Goal: Information Seeking & Learning: Find specific fact

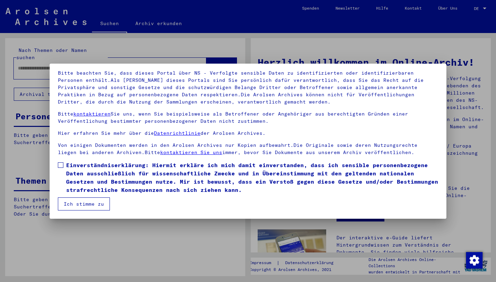
scroll to position [44, 0]
click at [61, 165] on span at bounding box center [61, 166] width 6 height 6
click at [96, 203] on button "Ich stimme zu" at bounding box center [84, 204] width 52 height 13
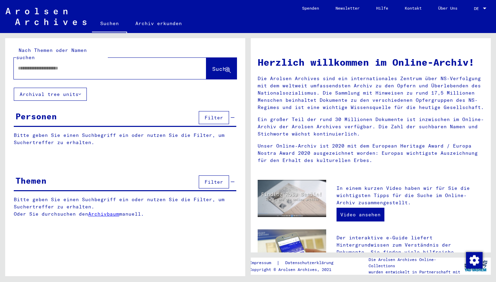
click at [34, 65] on input "text" at bounding box center [102, 68] width 168 height 7
type input "**********"
click at [213, 58] on button "Suche" at bounding box center [221, 68] width 30 height 21
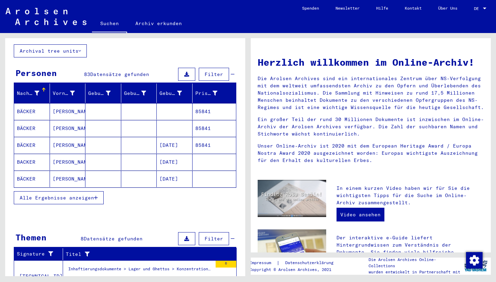
scroll to position [62, 0]
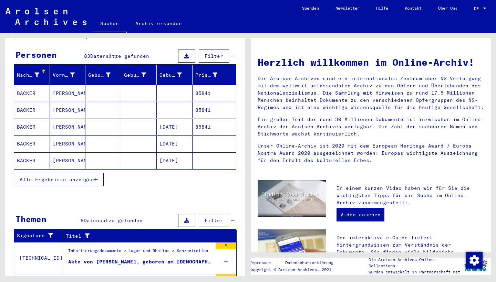
click at [70, 177] on span "Alle Ergebnisse anzeigen" at bounding box center [57, 180] width 74 height 6
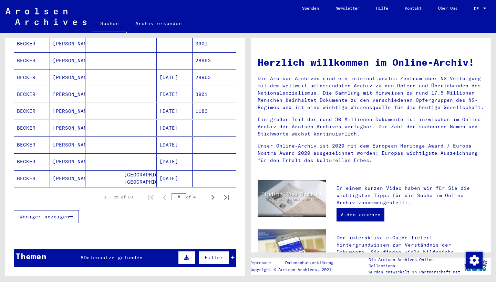
scroll to position [382, 0]
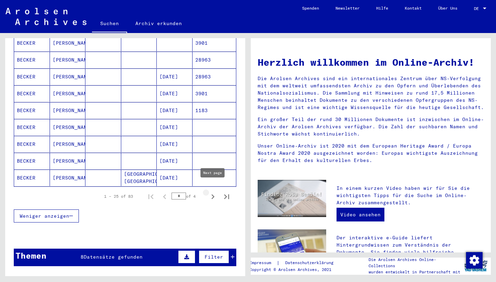
click at [212, 192] on icon "Next page" at bounding box center [213, 197] width 10 height 10
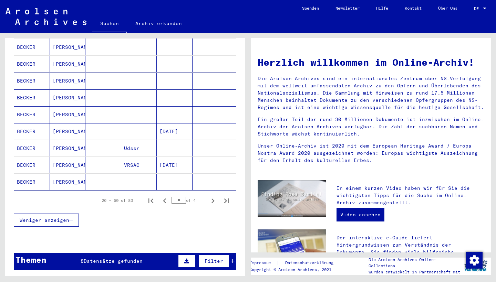
scroll to position [407, 0]
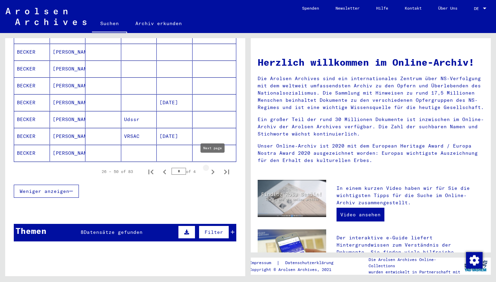
click at [211, 167] on icon "Next page" at bounding box center [213, 172] width 10 height 10
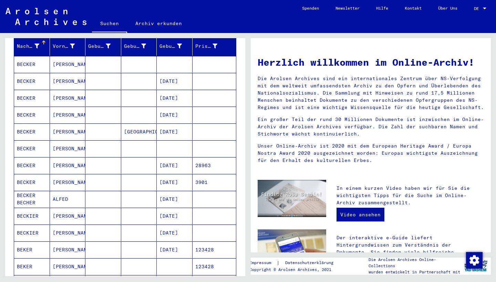
scroll to position [83, 0]
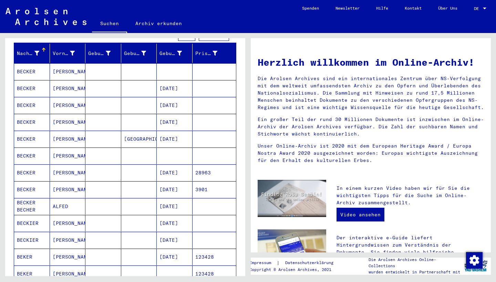
click at [169, 165] on mat-cell "04/21/1903" at bounding box center [175, 173] width 36 height 17
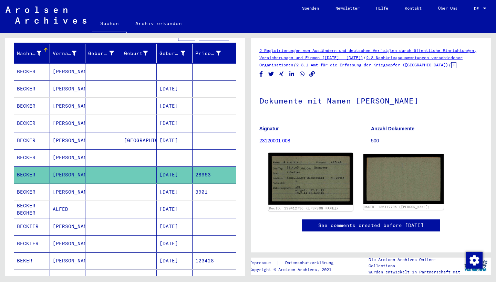
click at [289, 189] on img at bounding box center [310, 179] width 84 height 52
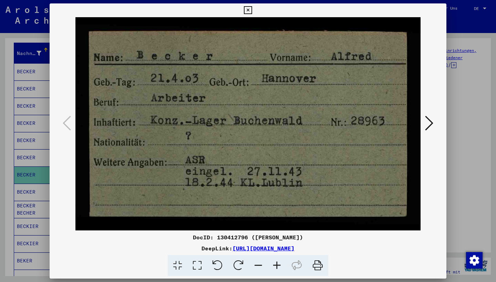
click at [252, 9] on icon at bounding box center [248, 10] width 8 height 8
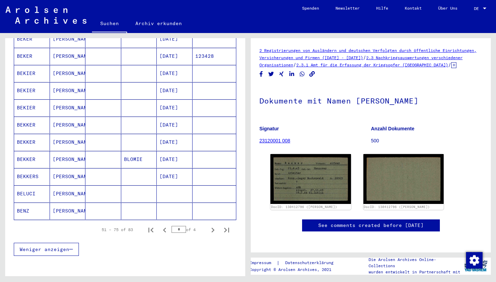
scroll to position [358, 0]
click at [213, 228] on icon "Next page" at bounding box center [212, 230] width 3 height 5
type input "*"
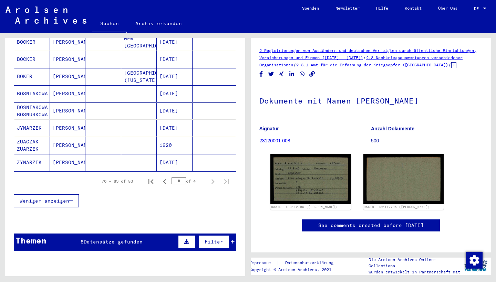
scroll to position [63, 0]
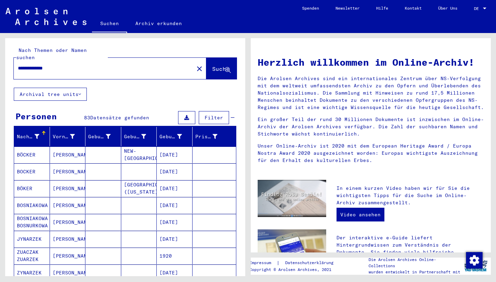
click at [64, 65] on input "**********" at bounding box center [102, 68] width 168 height 7
click at [212, 65] on span "Suche" at bounding box center [220, 68] width 17 height 7
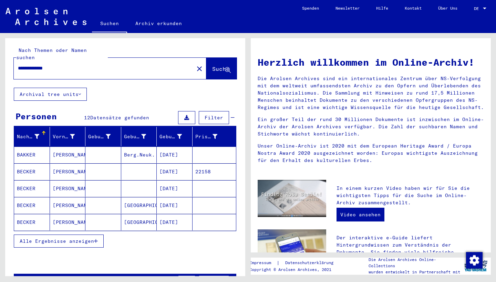
click at [186, 186] on mat-cell "05/28/1929" at bounding box center [175, 188] width 36 height 17
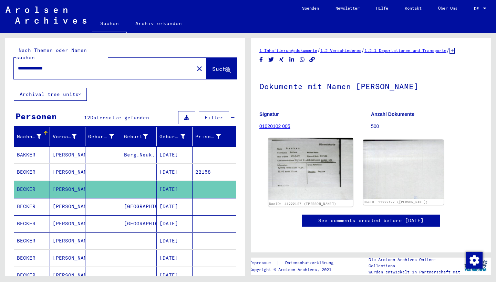
click at [313, 165] on img at bounding box center [310, 169] width 84 height 62
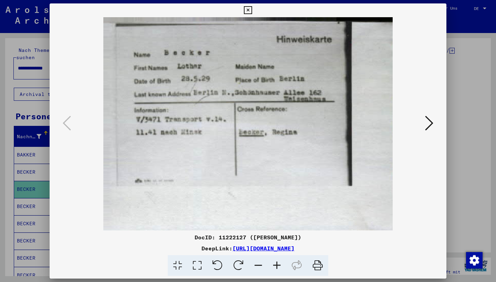
click at [30, 206] on div at bounding box center [248, 141] width 496 height 282
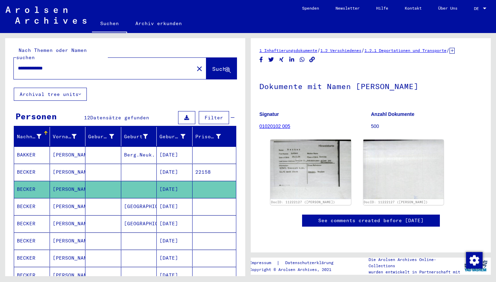
click at [171, 198] on mat-cell "05/28/1929" at bounding box center [175, 206] width 36 height 17
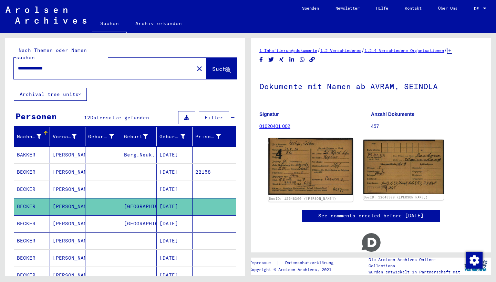
click at [328, 180] on img at bounding box center [310, 166] width 84 height 57
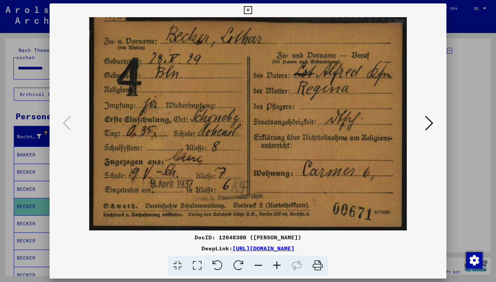
click at [252, 11] on icon at bounding box center [248, 10] width 8 height 8
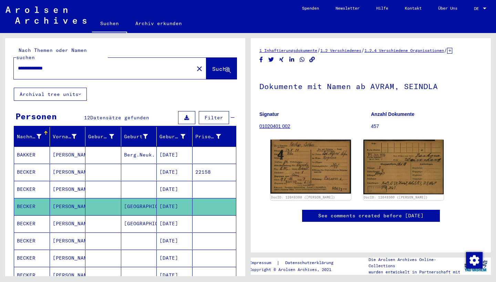
click at [101, 65] on input "**********" at bounding box center [104, 68] width 172 height 7
click at [213, 65] on span "Suche" at bounding box center [220, 68] width 17 height 7
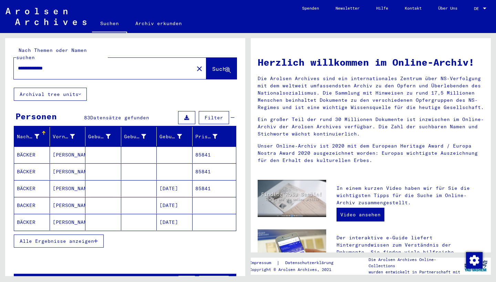
click at [85, 238] on span "Alle Ergebnisse anzeigen" at bounding box center [57, 241] width 74 height 6
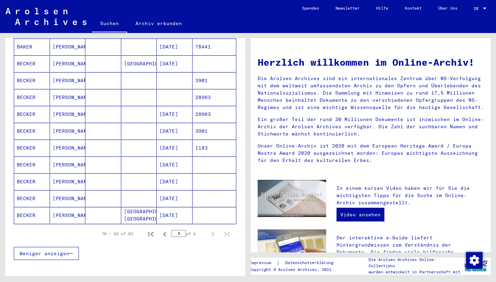
scroll to position [350, 0]
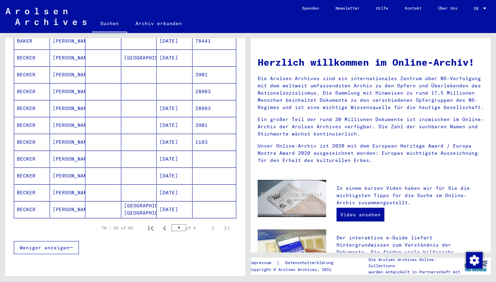
click at [180, 186] on mat-cell "05/28/1929" at bounding box center [175, 193] width 36 height 17
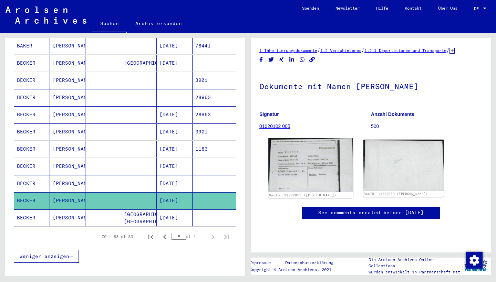
click at [274, 170] on img at bounding box center [310, 165] width 84 height 54
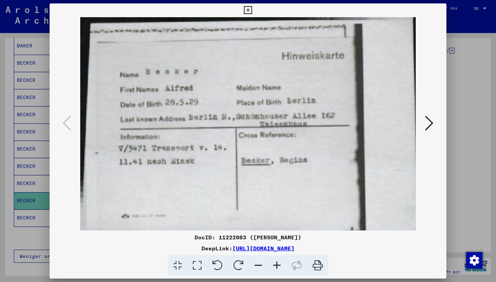
click at [252, 9] on icon at bounding box center [248, 10] width 8 height 8
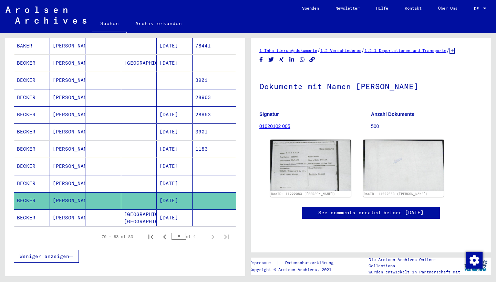
scroll to position [379, 0]
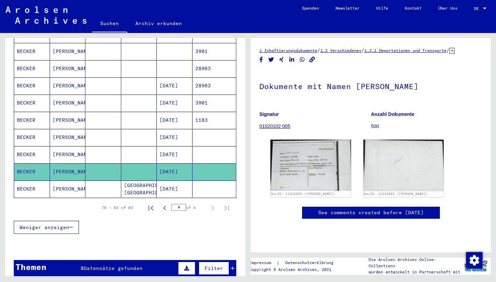
click at [135, 183] on mat-cell "Berlin-Schöneberg" at bounding box center [139, 189] width 36 height 17
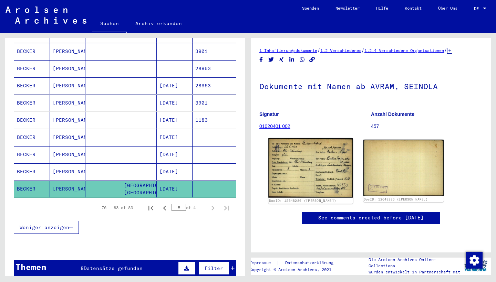
click at [302, 167] on img at bounding box center [310, 168] width 84 height 60
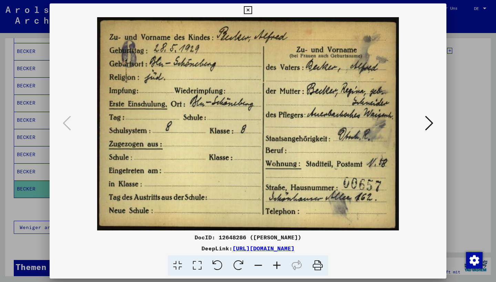
click at [46, 135] on div at bounding box center [248, 141] width 496 height 282
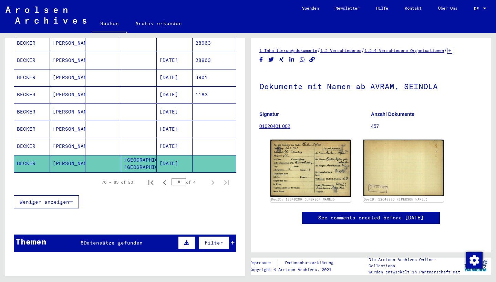
scroll to position [412, 0]
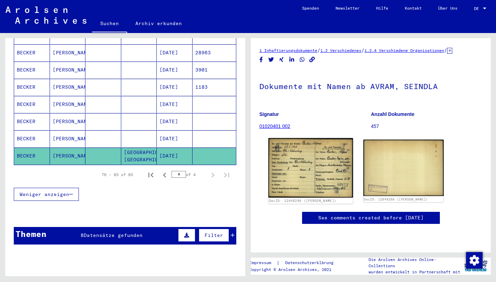
click at [324, 162] on img at bounding box center [310, 168] width 84 height 60
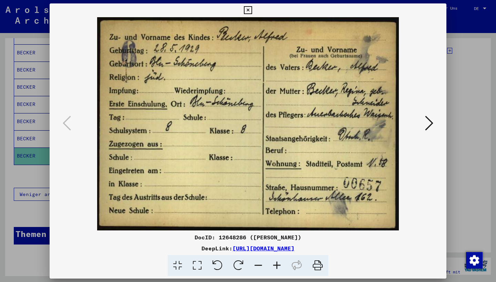
click at [29, 91] on div at bounding box center [248, 141] width 496 height 282
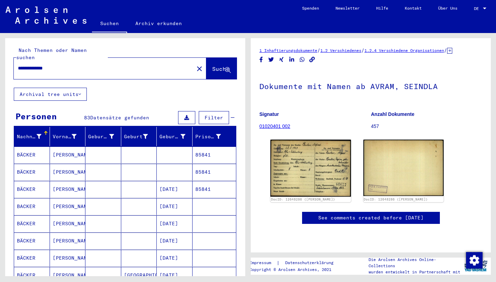
scroll to position [0, 0]
click at [64, 65] on input "**********" at bounding box center [104, 68] width 172 height 7
click at [215, 65] on span "Suche" at bounding box center [220, 68] width 17 height 7
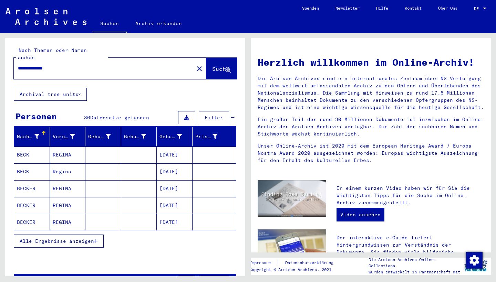
click at [34, 181] on mat-cell "BECKER" at bounding box center [32, 188] width 36 height 17
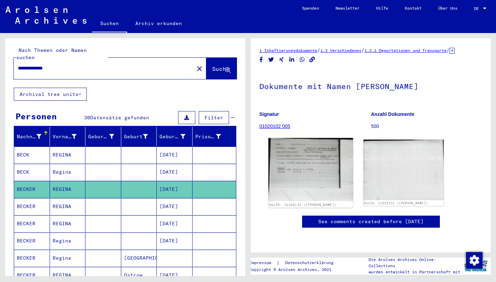
click at [309, 174] on img at bounding box center [310, 169] width 84 height 63
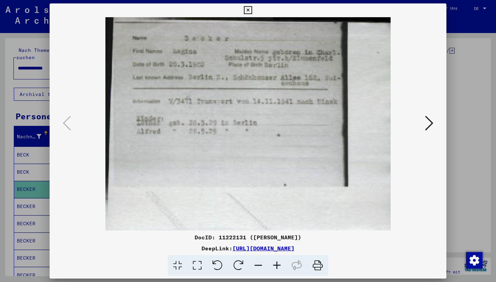
click at [252, 11] on icon at bounding box center [248, 10] width 8 height 8
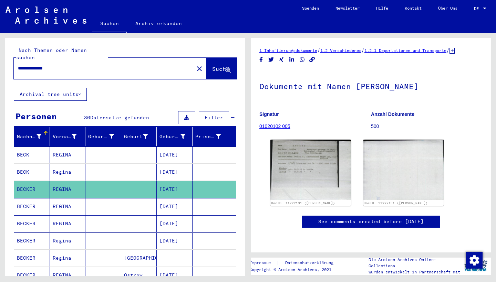
click at [69, 65] on input "**********" at bounding box center [104, 68] width 172 height 7
type input "**********"
click at [214, 65] on span "Suche" at bounding box center [220, 68] width 17 height 7
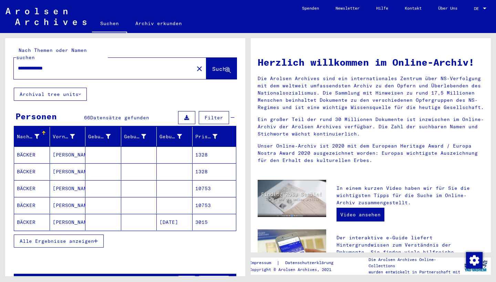
click at [55, 238] on button "Alle Ergebnisse anzeigen" at bounding box center [59, 241] width 90 height 13
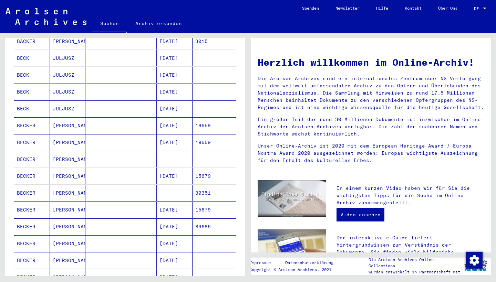
scroll to position [251, 0]
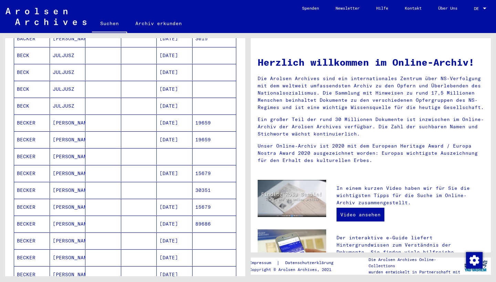
click at [184, 219] on mat-cell "11/17/1914" at bounding box center [175, 224] width 36 height 17
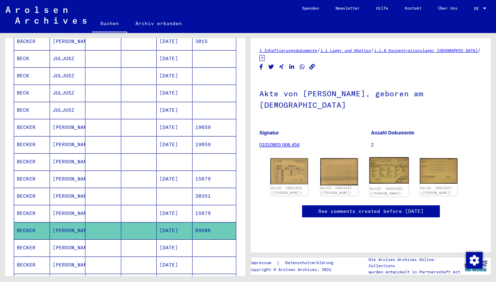
click at [389, 161] on img at bounding box center [388, 170] width 39 height 27
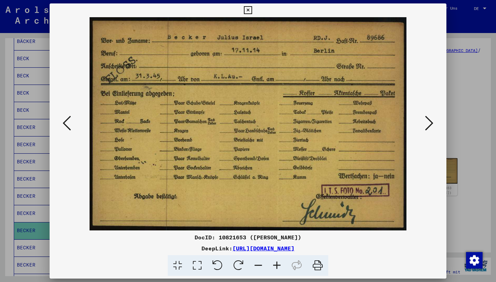
click at [23, 156] on div at bounding box center [248, 141] width 496 height 282
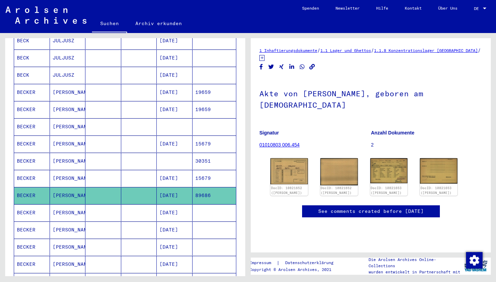
scroll to position [292, 0]
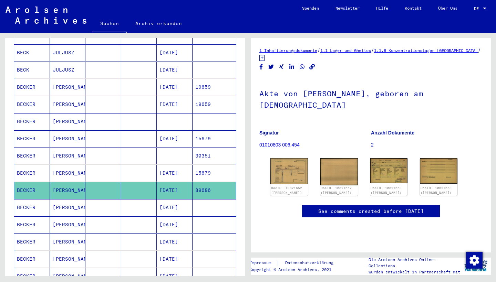
click at [183, 236] on mat-cell "11/17/1914" at bounding box center [175, 242] width 36 height 17
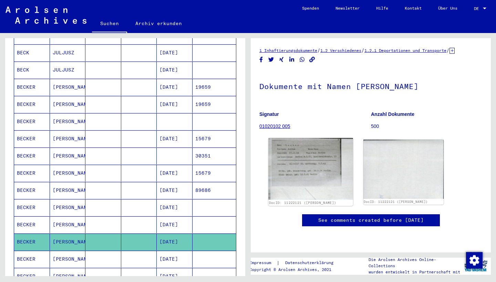
click at [301, 174] on img at bounding box center [310, 169] width 84 height 62
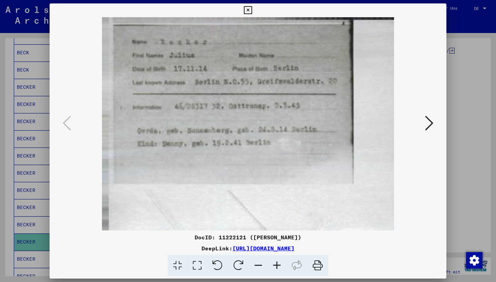
click at [39, 182] on div at bounding box center [248, 141] width 496 height 282
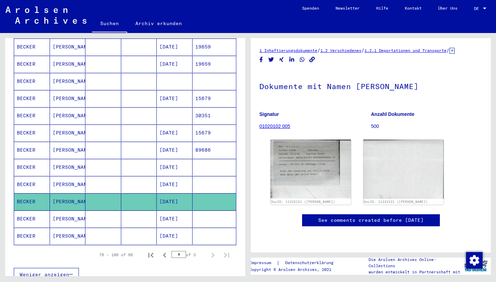
scroll to position [332, 0]
click at [185, 142] on mat-cell "11/17/1914" at bounding box center [175, 150] width 36 height 17
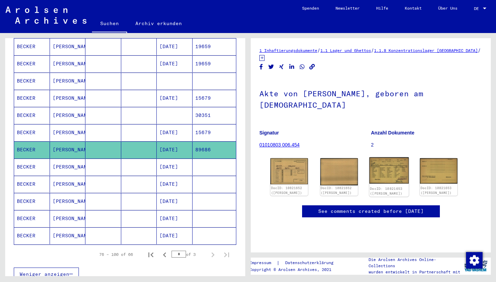
click at [384, 158] on img at bounding box center [388, 170] width 39 height 27
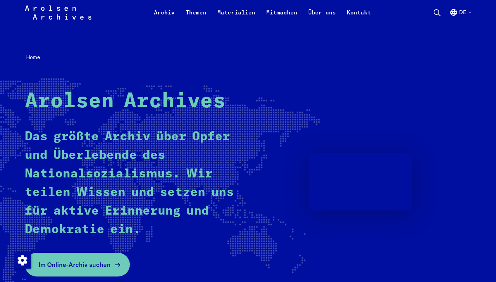
scroll to position [164, 0]
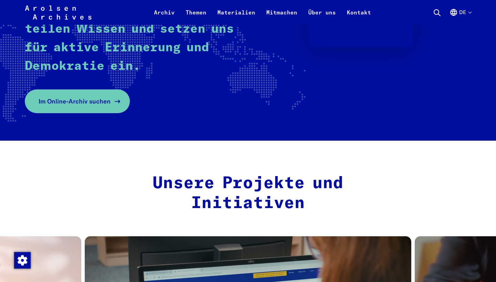
click at [89, 96] on link "Im Online-Archiv suchen" at bounding box center [77, 102] width 105 height 24
